Goal: Task Accomplishment & Management: Use online tool/utility

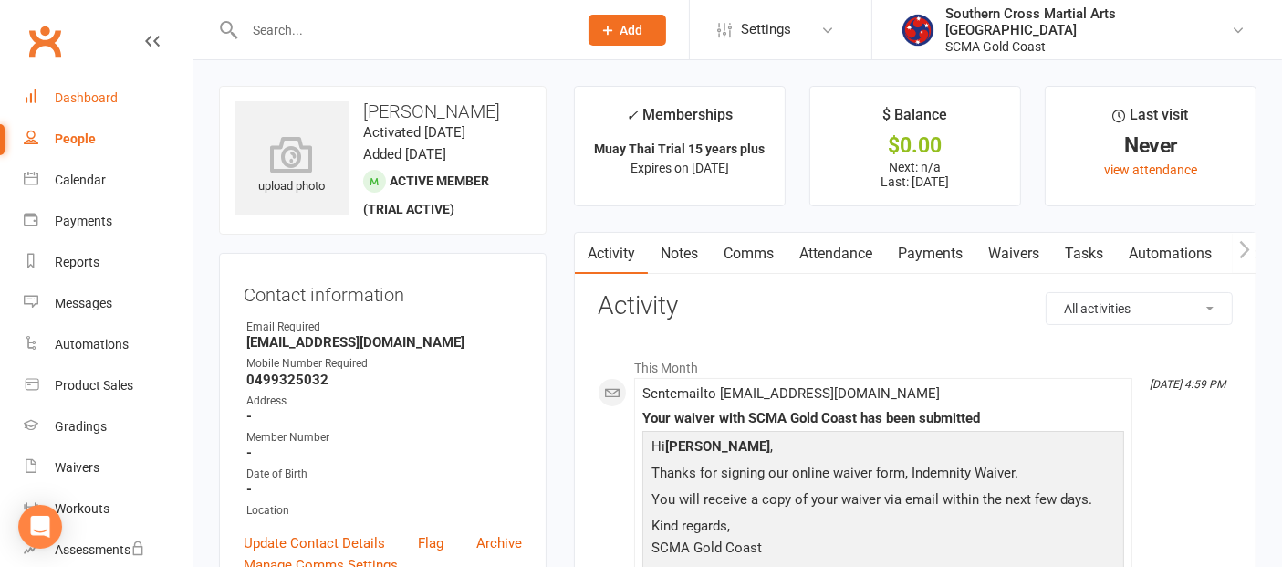
click at [110, 101] on div "Dashboard" at bounding box center [86, 97] width 63 height 15
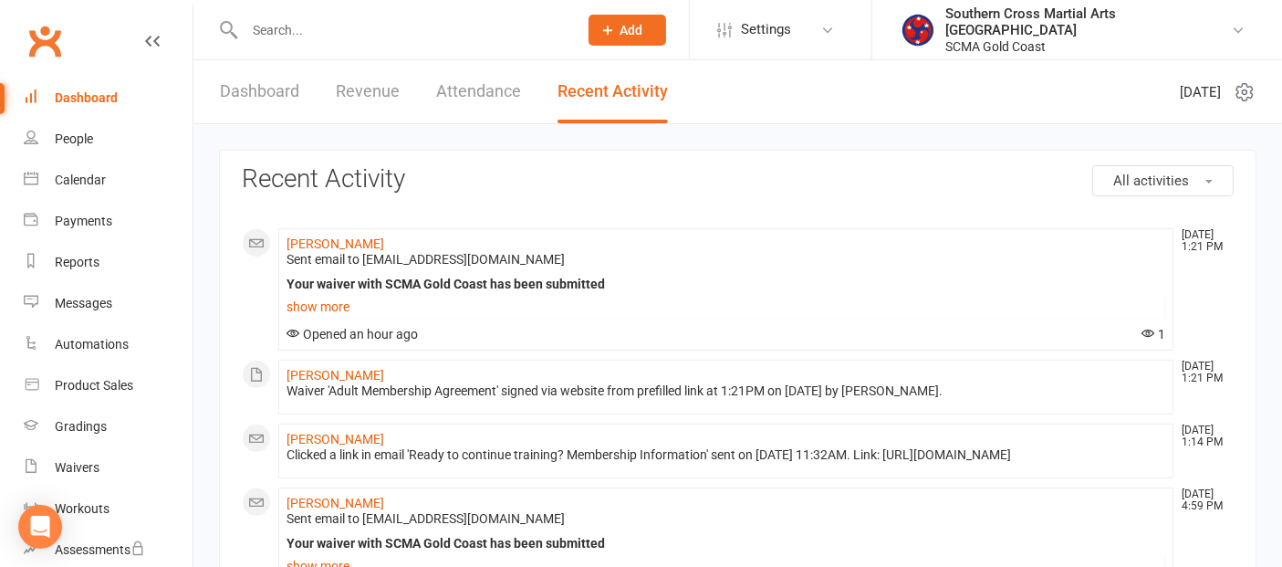
click at [73, 93] on div "Dashboard" at bounding box center [86, 97] width 63 height 15
click at [93, 463] on div "Waivers" at bounding box center [77, 467] width 45 height 15
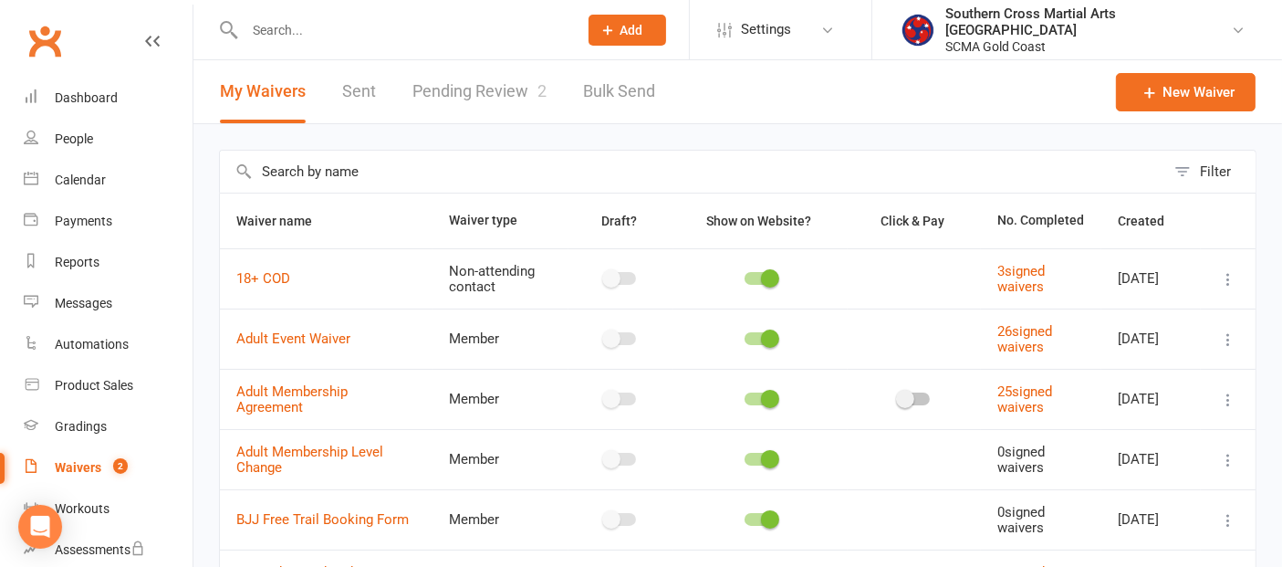
click at [500, 89] on link "Pending Review 2" at bounding box center [480, 91] width 134 height 63
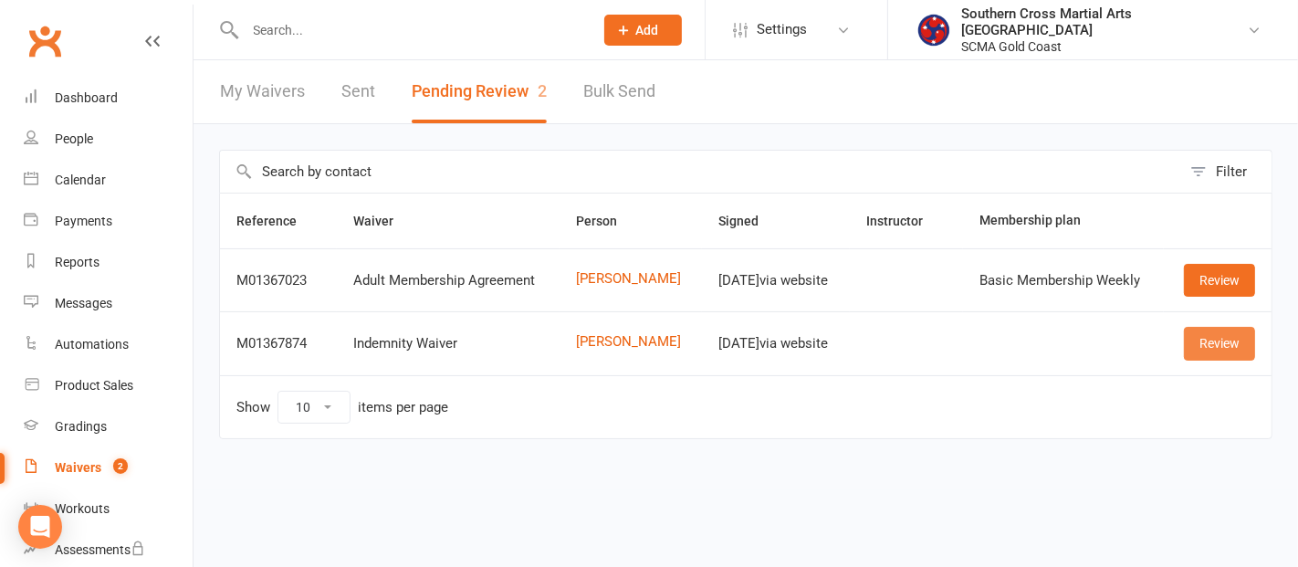
click at [1210, 342] on link "Review" at bounding box center [1219, 343] width 71 height 33
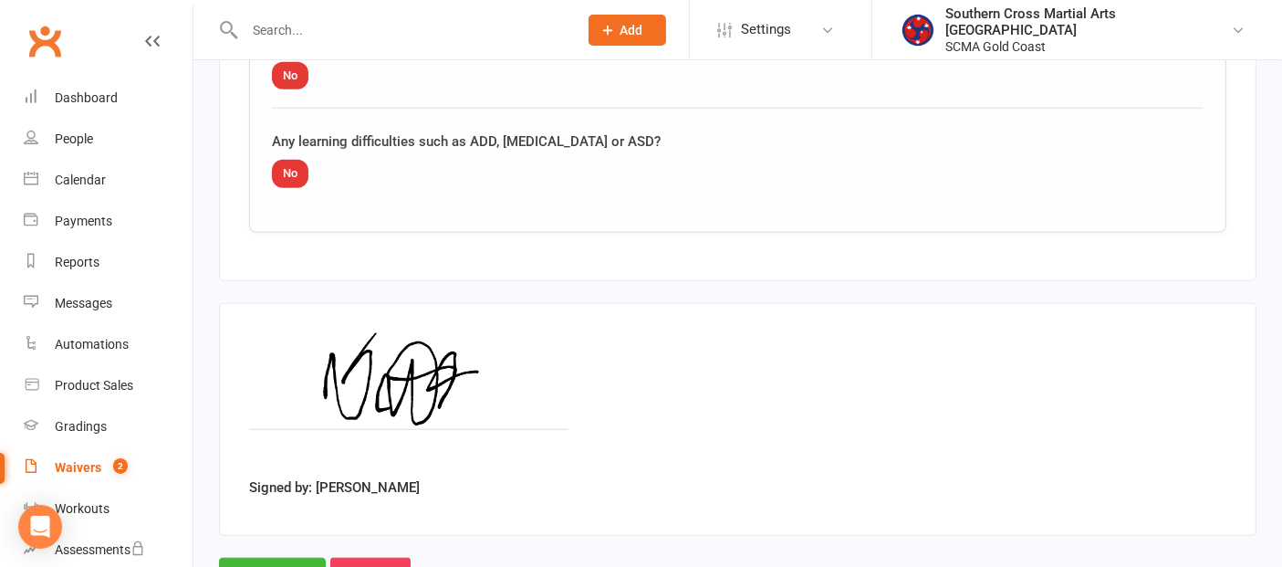
scroll to position [1614, 0]
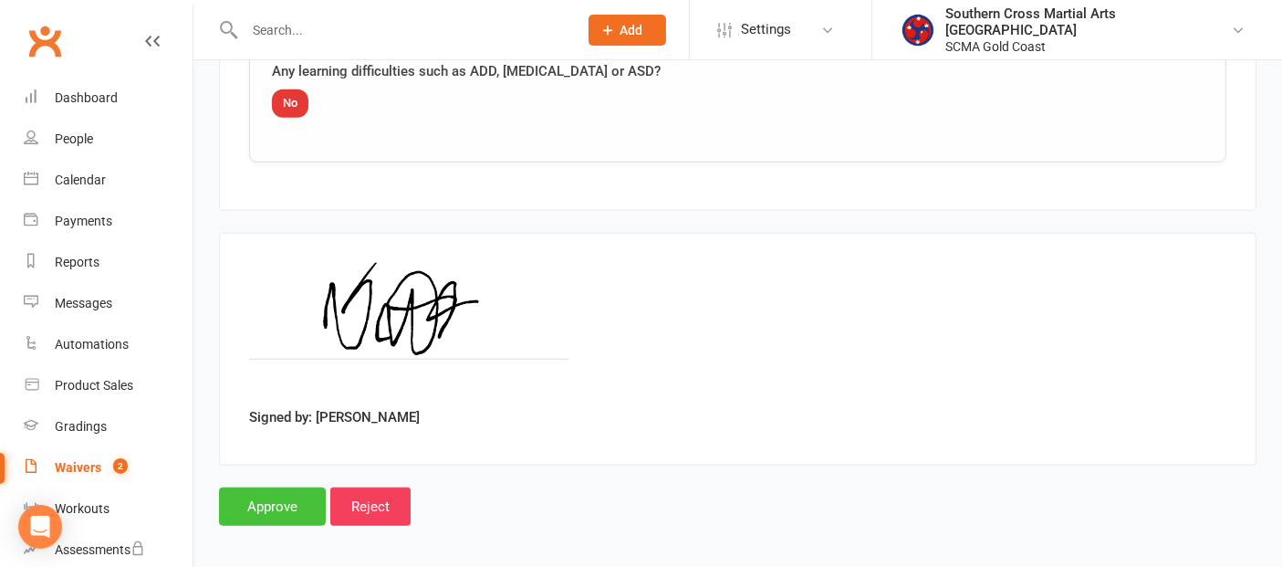
click at [310, 498] on input "Approve" at bounding box center [272, 506] width 107 height 38
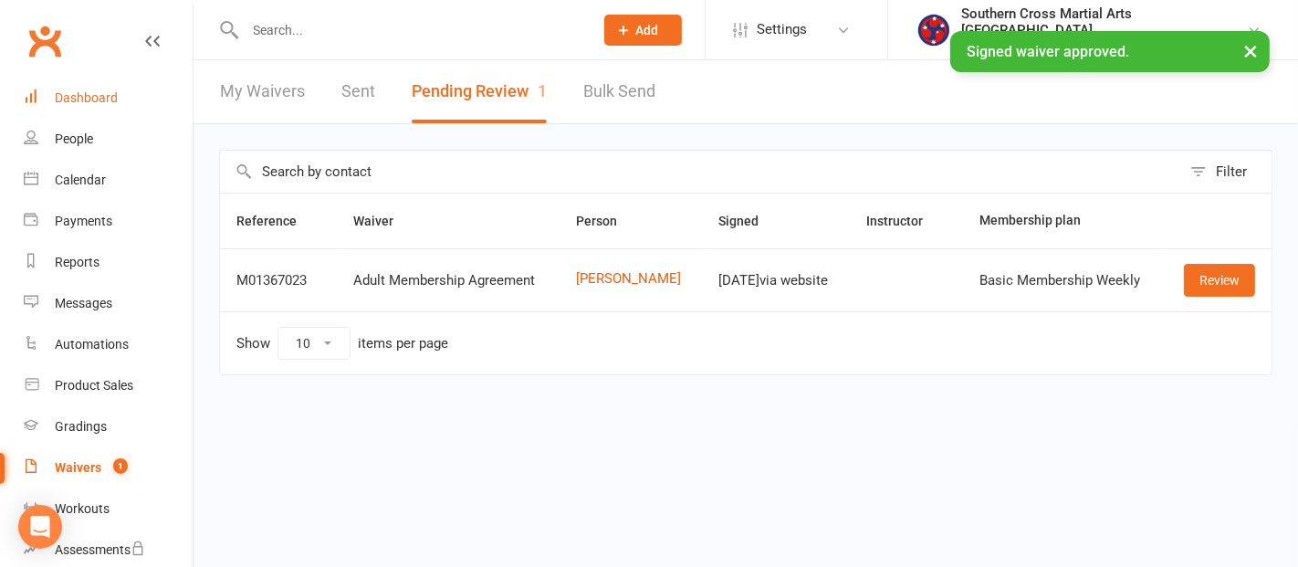
click at [97, 90] on div "Dashboard" at bounding box center [86, 97] width 63 height 15
